Goal: Check status

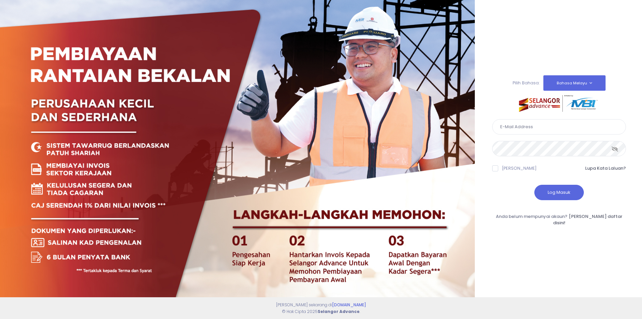
click at [542, 129] on input "text" at bounding box center [559, 126] width 134 height 15
click at [514, 131] on input "text" at bounding box center [559, 126] width 134 height 15
click at [444, 137] on div at bounding box center [237, 159] width 475 height 319
click at [565, 132] on input "text" at bounding box center [559, 126] width 134 height 15
type input "dena_sham@yahoo.com"
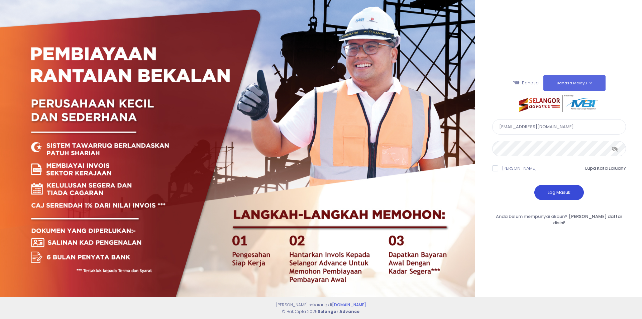
click at [560, 190] on button "Log Masuk" at bounding box center [558, 192] width 49 height 15
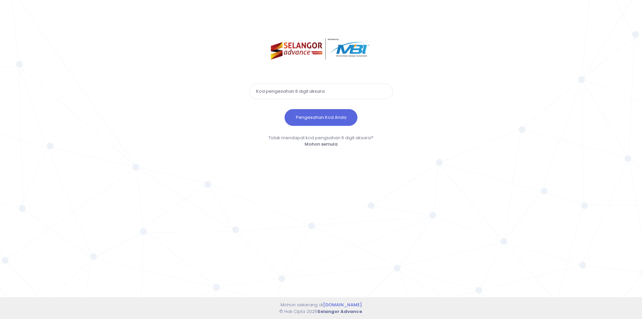
click at [341, 91] on input "text" at bounding box center [321, 91] width 144 height 15
paste input "391738"
type input "391738"
click at [336, 116] on button "Pengesahan Kod Anda" at bounding box center [320, 117] width 73 height 17
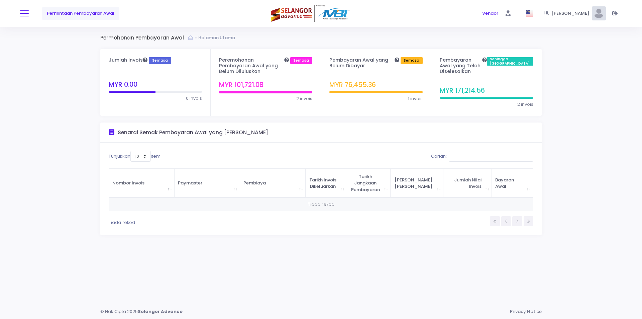
click at [23, 12] on button at bounding box center [24, 13] width 9 height 9
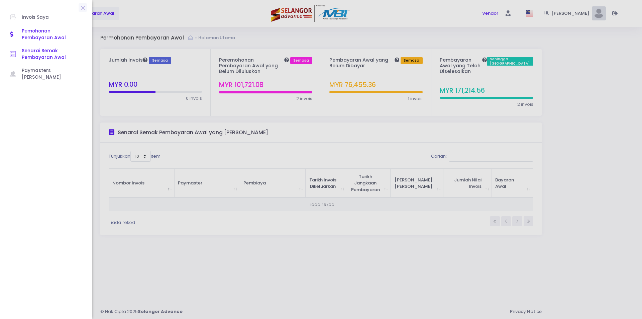
click at [33, 51] on span "Senarai Semak Pembayaran Awal" at bounding box center [52, 54] width 60 height 14
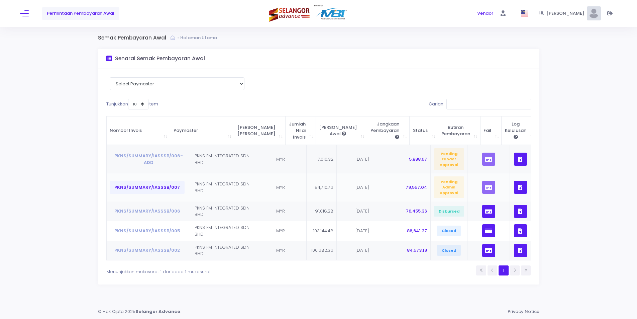
click at [170, 190] on button "PKNS/SUMMARY/IASSSB/007" at bounding box center [147, 187] width 75 height 13
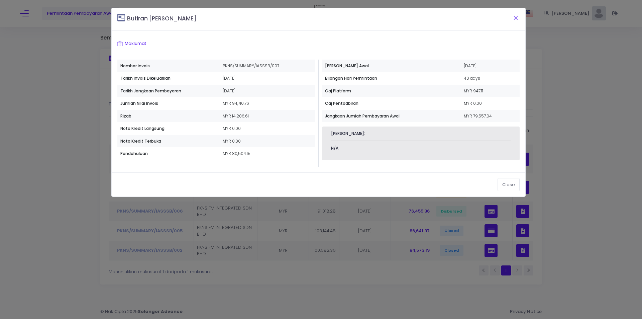
click at [515, 21] on button "Close" at bounding box center [515, 17] width 17 height 17
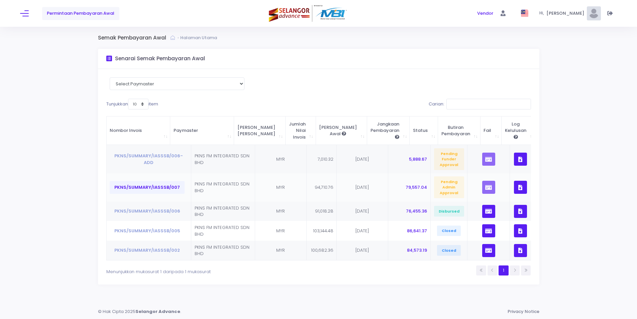
click at [127, 190] on button "PKNS/SUMMARY/IASSSB/007" at bounding box center [147, 187] width 75 height 13
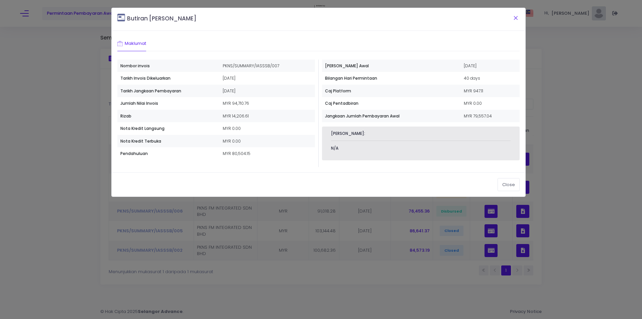
click at [515, 20] on button "Close" at bounding box center [515, 17] width 17 height 17
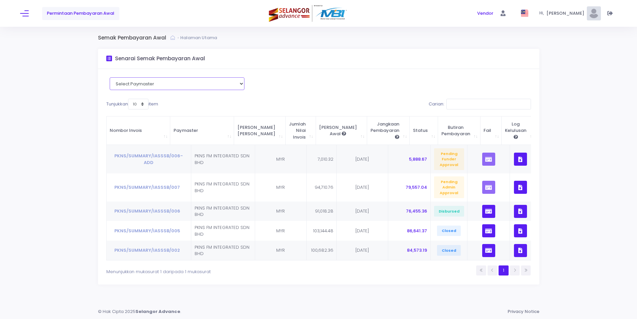
click at [150, 80] on select "Select Paymaster PKNS FM INTEGRATED SDN BHD" at bounding box center [177, 83] width 135 height 13
select select "8085"
click at [112, 77] on select "Select Paymaster PKNS FM INTEGRATED SDN BHD" at bounding box center [177, 83] width 135 height 13
click at [156, 188] on button "PKNS/SUMMARY/IASSSB/007" at bounding box center [147, 187] width 75 height 13
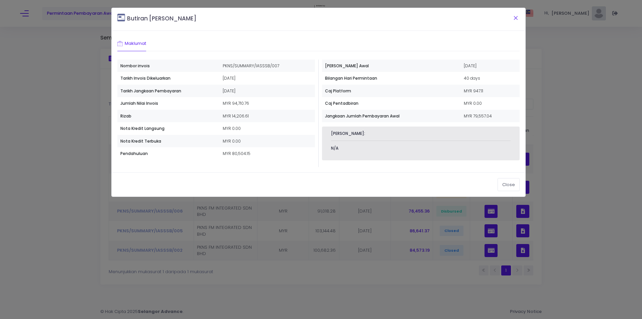
click at [515, 16] on button "Close" at bounding box center [515, 17] width 17 height 17
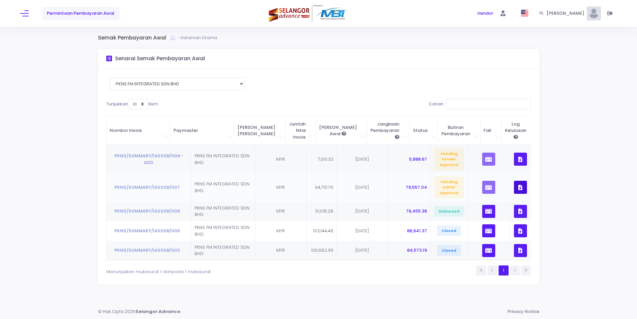
click at [514, 188] on button "button" at bounding box center [520, 187] width 13 height 13
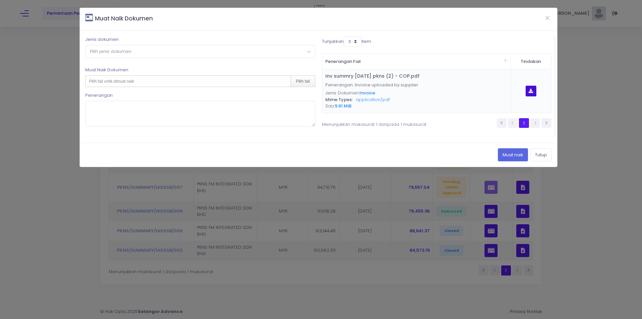
click at [530, 91] on icon "button" at bounding box center [530, 91] width 4 height 0
click at [547, 17] on button "Close" at bounding box center [547, 17] width 17 height 17
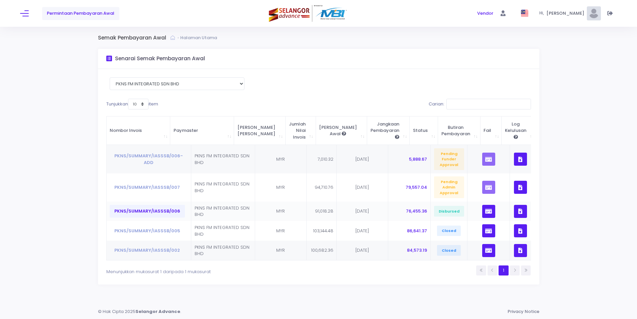
click at [176, 214] on button "PKNS/SUMMARY/IASSSB/006" at bounding box center [147, 211] width 75 height 13
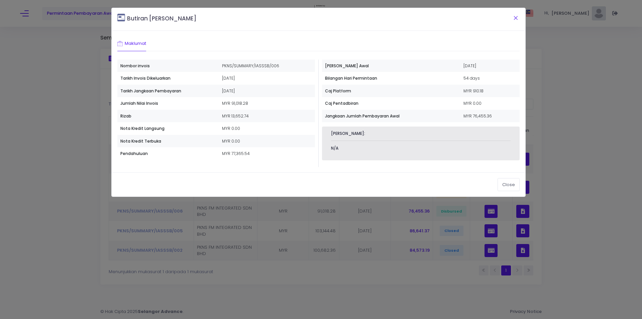
click at [515, 15] on button "Close" at bounding box center [515, 17] width 17 height 17
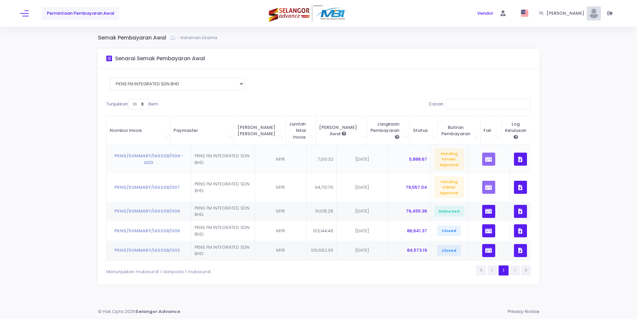
scroll to position [2, 0]
